Goal: Complete application form

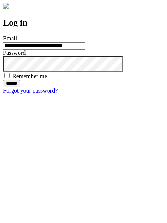
type input "**********"
click at [20, 87] on input "******" at bounding box center [11, 83] width 17 height 7
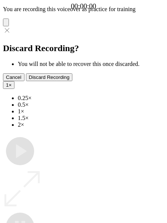
type input "**********"
